Goal: Information Seeking & Learning: Learn about a topic

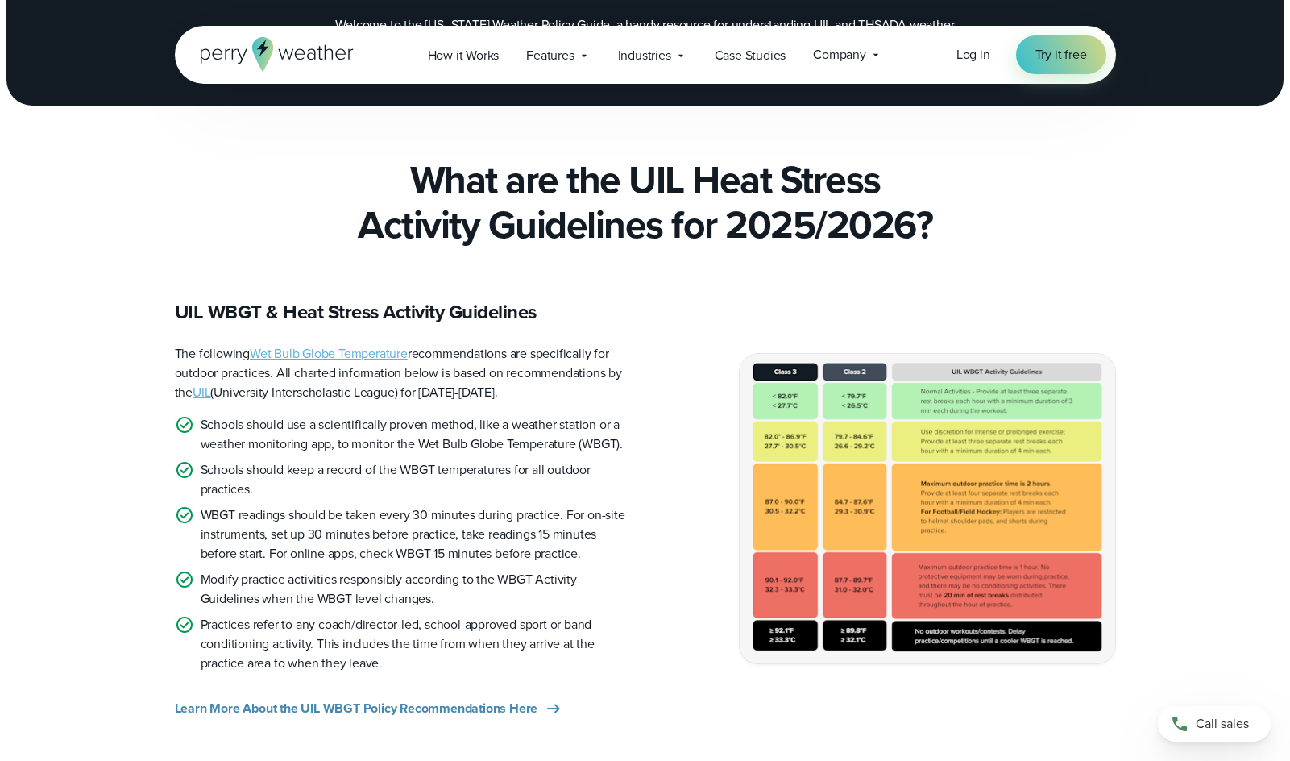
scroll to position [322, 0]
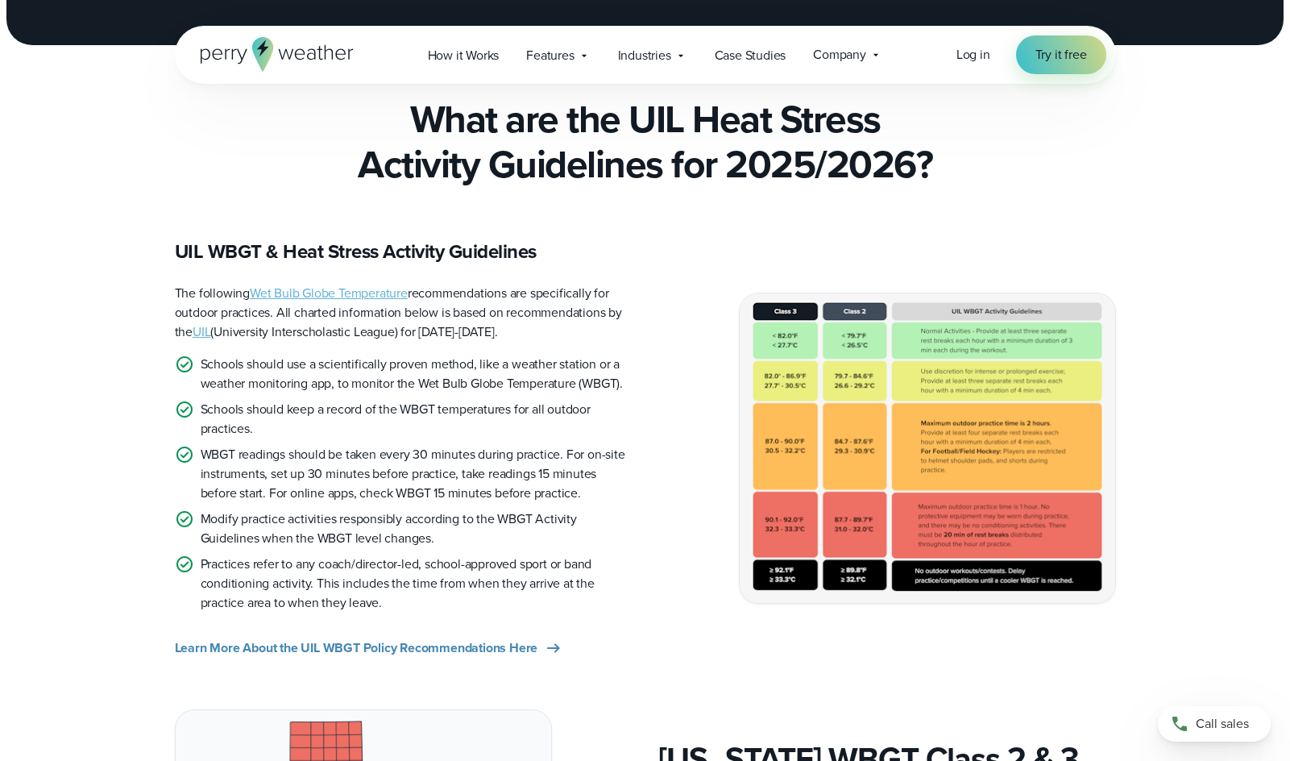
click at [1060, 360] on img at bounding box center [927, 447] width 375 height 309
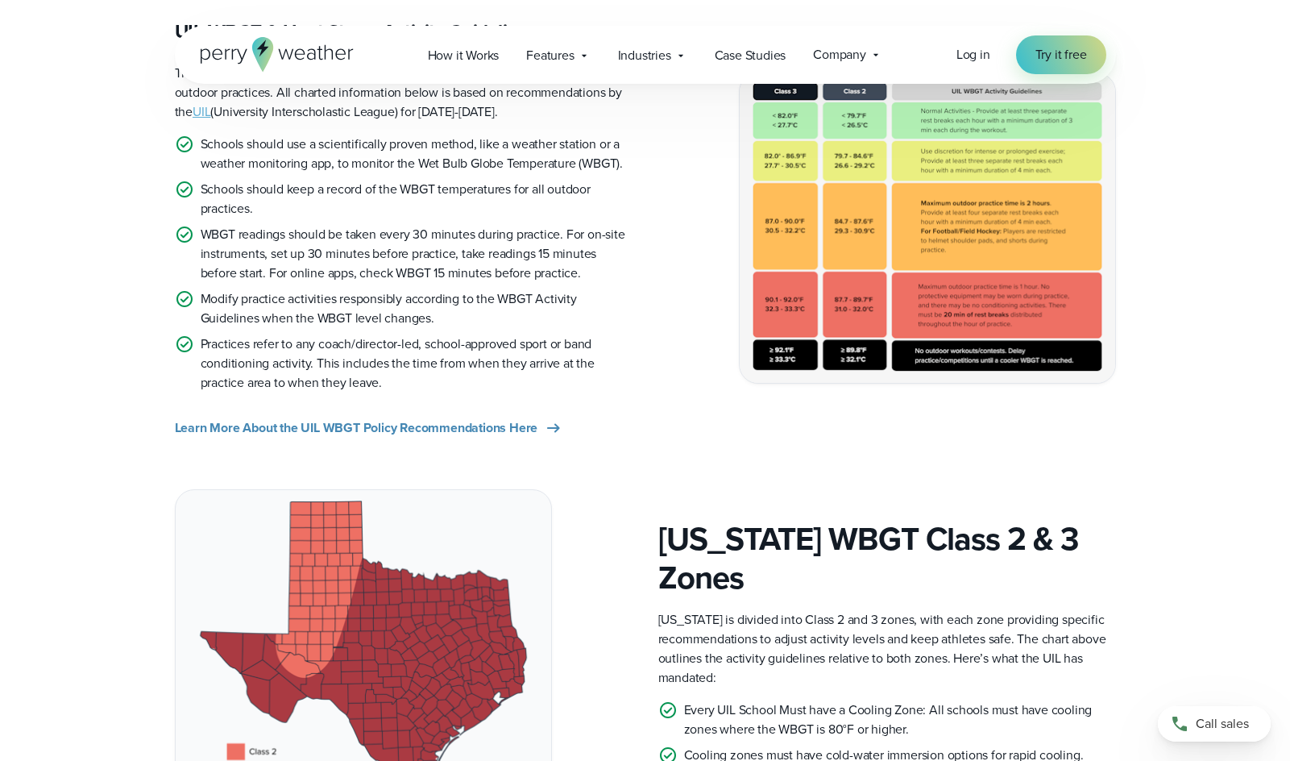
scroll to position [483, 0]
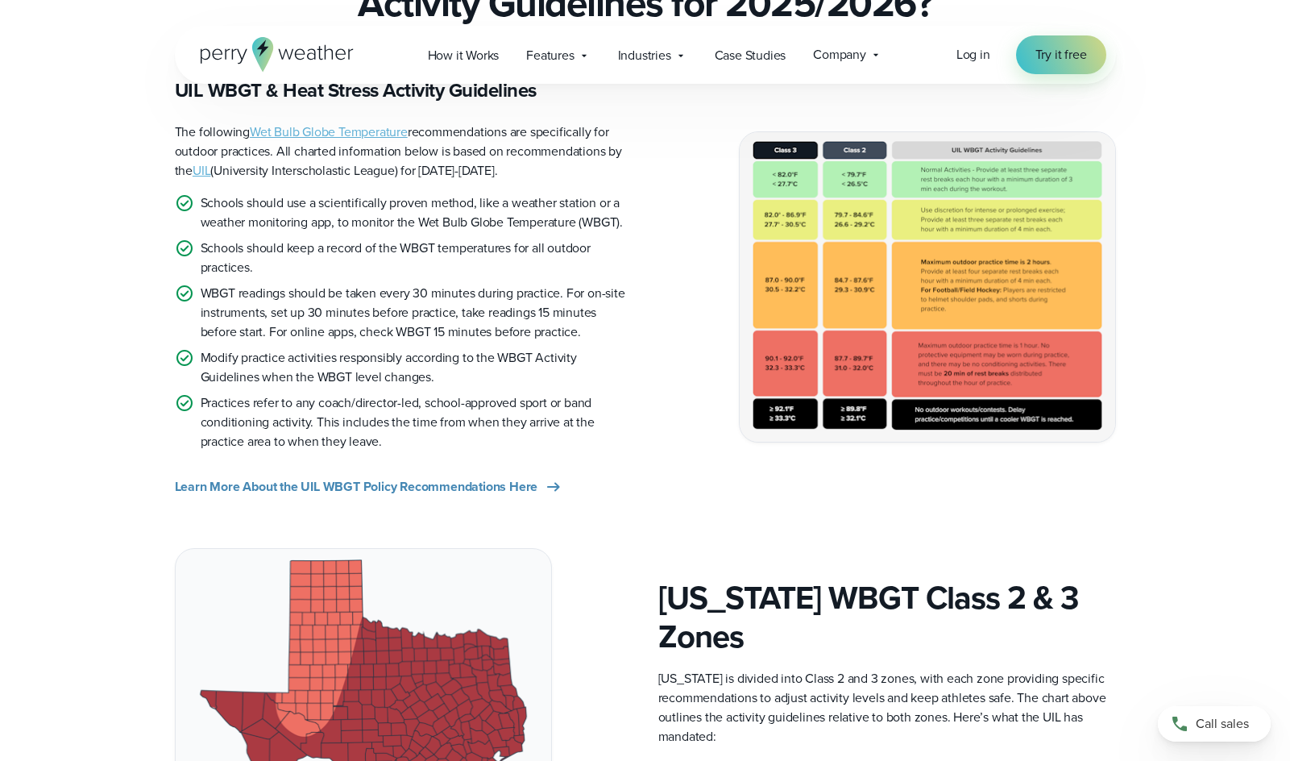
click at [1150, 166] on div "UIL WBGT & Heat Stress Activity Guidelines The following Wet Bulb Globe Tempera…" at bounding box center [645, 286] width 1160 height 419
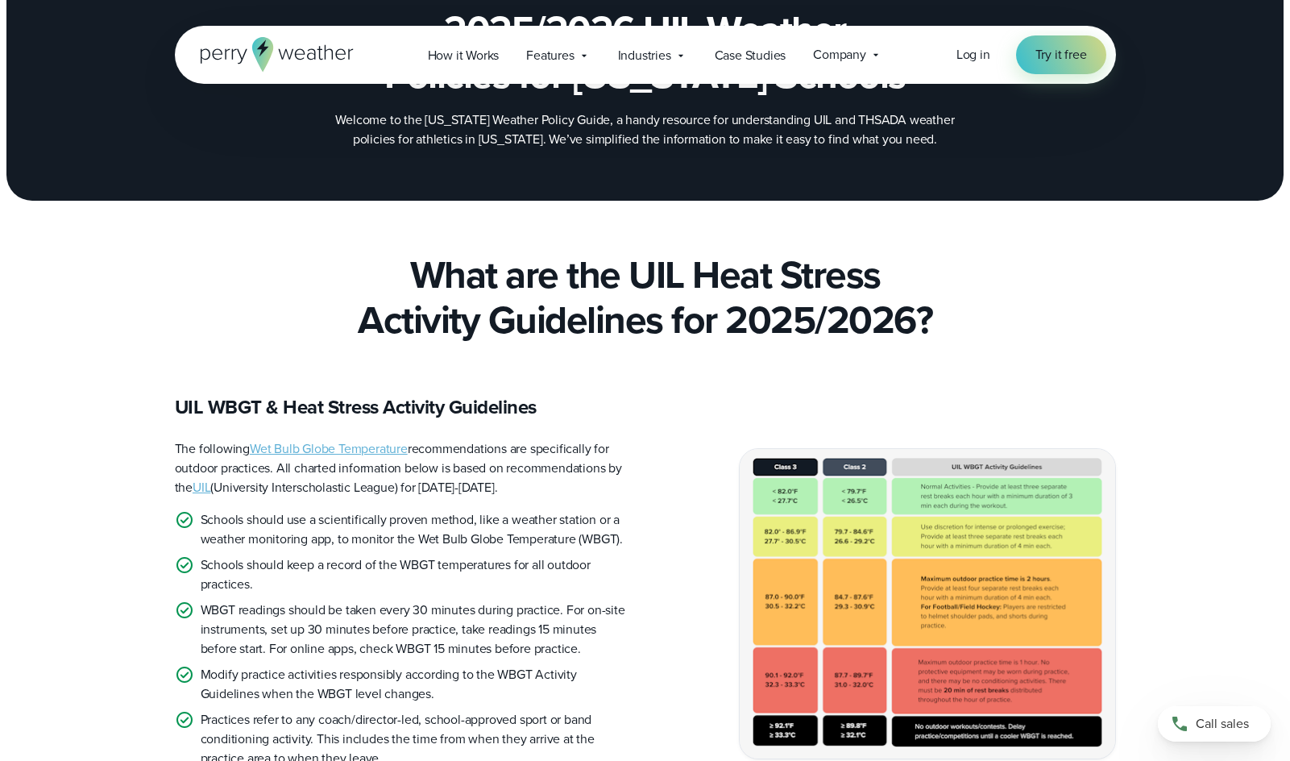
scroll to position [161, 0]
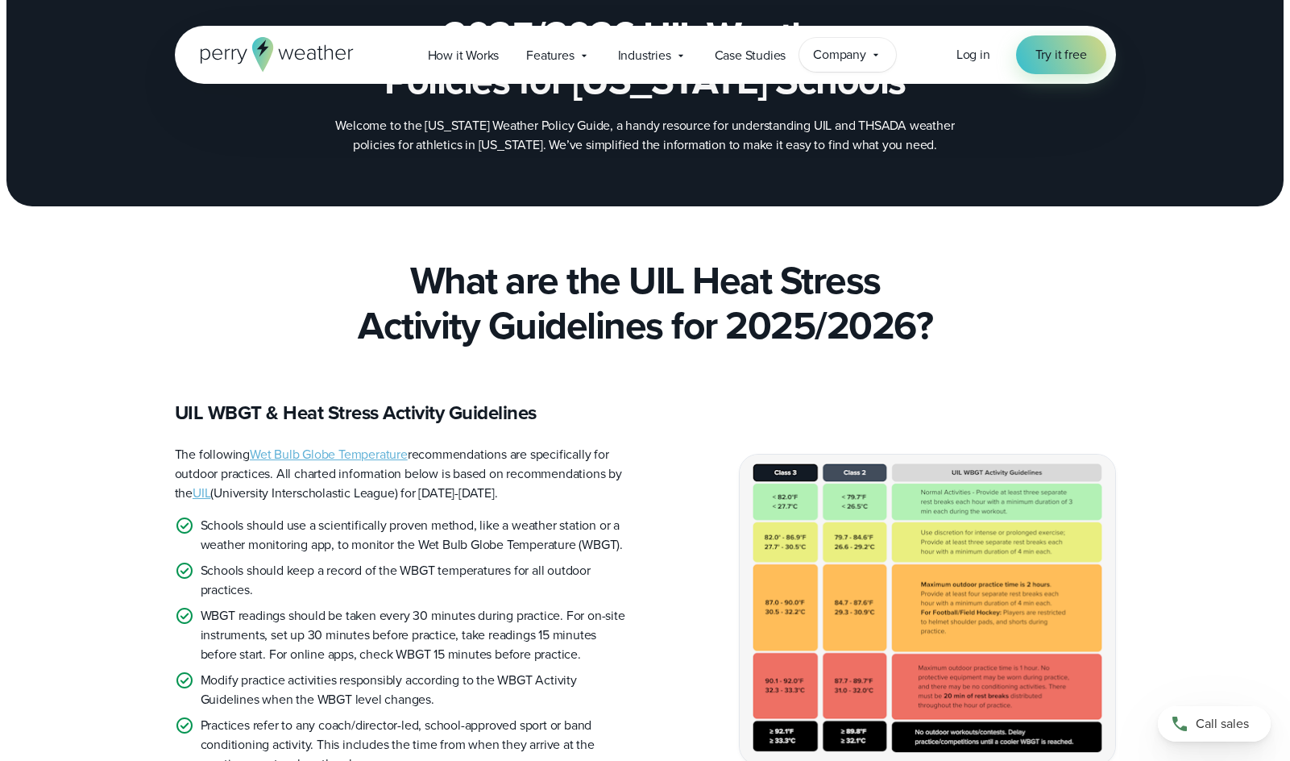
click at [868, 50] on div "Company Contact Us Reach out to us for sales or support questions" at bounding box center [847, 55] width 97 height 34
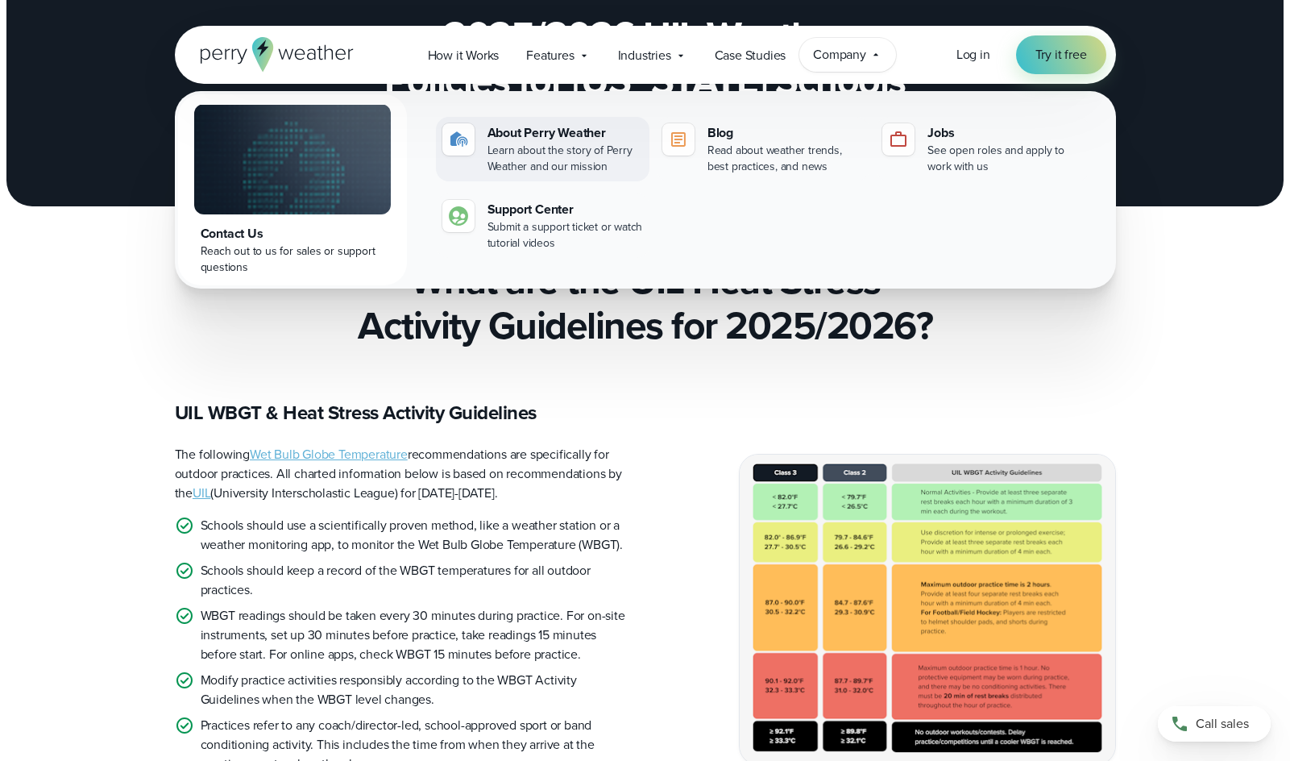
click at [515, 141] on div "About Perry Weather" at bounding box center [564, 132] width 155 height 19
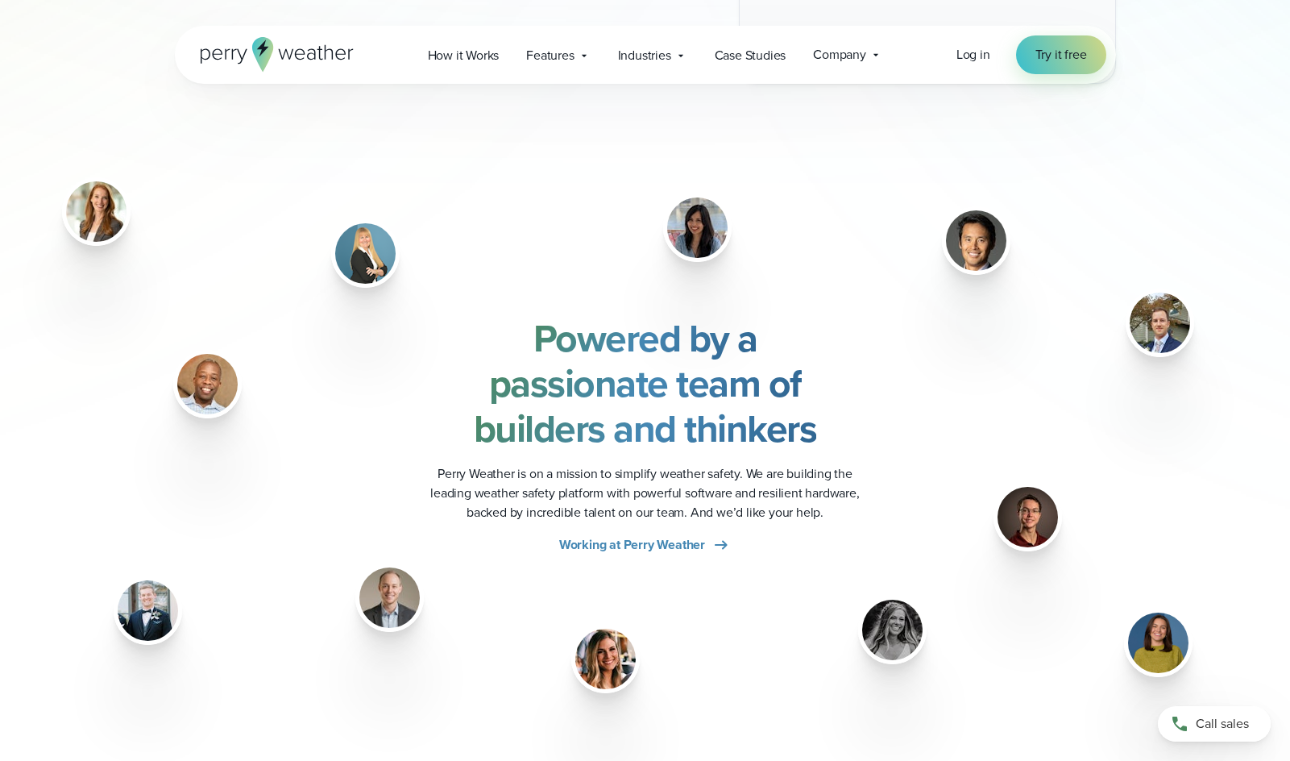
scroll to position [1289, 0]
